Goal: Check status

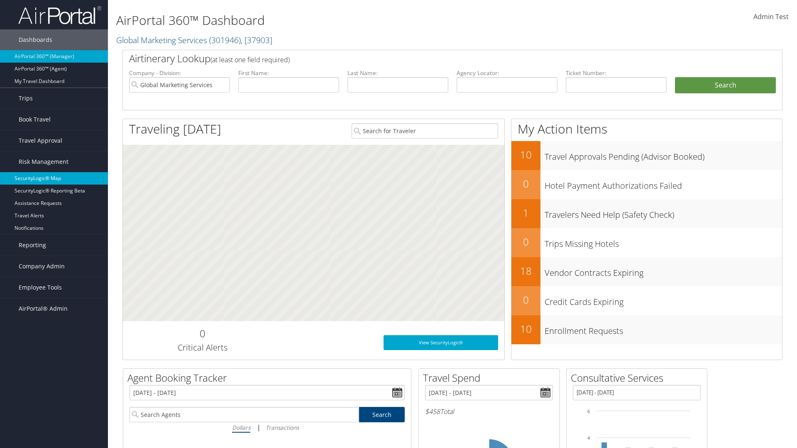
click at [54, 178] on link "SecurityLogic® Map" at bounding box center [54, 178] width 108 height 12
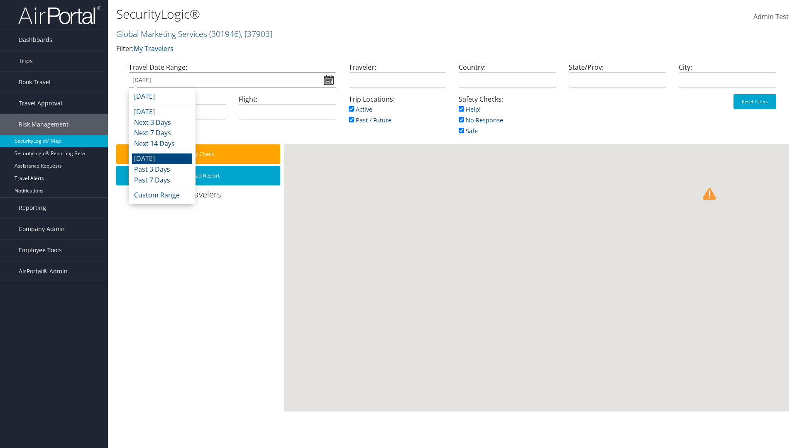
click at [232, 80] on input "[DATE]" at bounding box center [232, 79] width 207 height 15
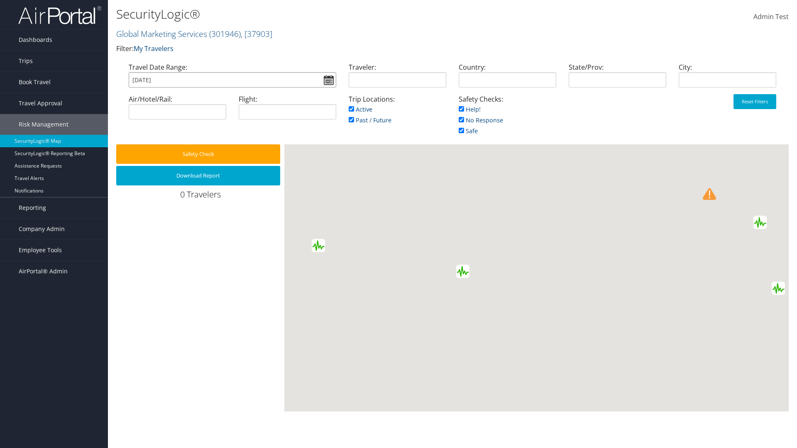
click at [232, 80] on input "[DATE]" at bounding box center [232, 79] width 207 height 15
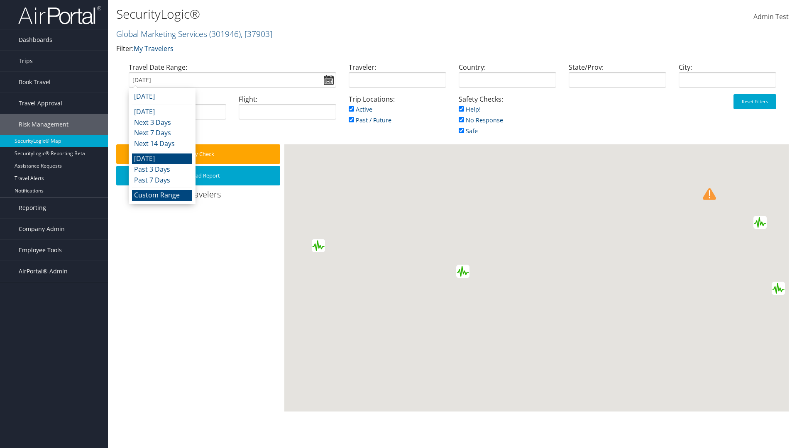
click at [162, 195] on li "Custom Range" at bounding box center [162, 195] width 60 height 11
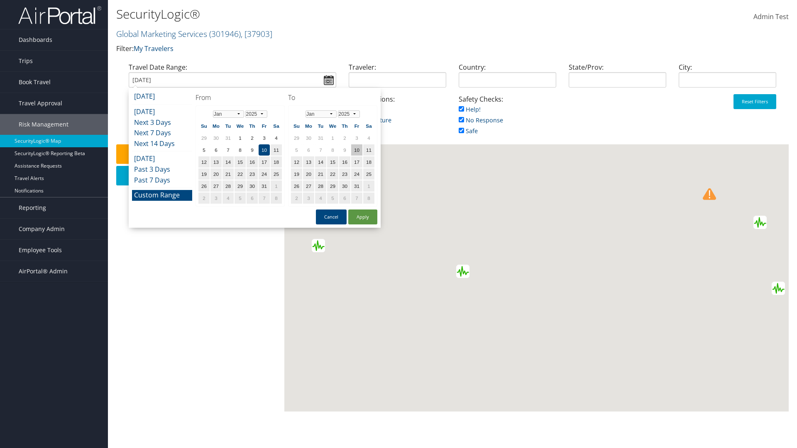
click at [356, 150] on td "10" at bounding box center [356, 149] width 11 height 11
click at [363, 217] on button "Apply" at bounding box center [362, 217] width 29 height 15
type input "[DATE]"
